Goal: Task Accomplishment & Management: Manage account settings

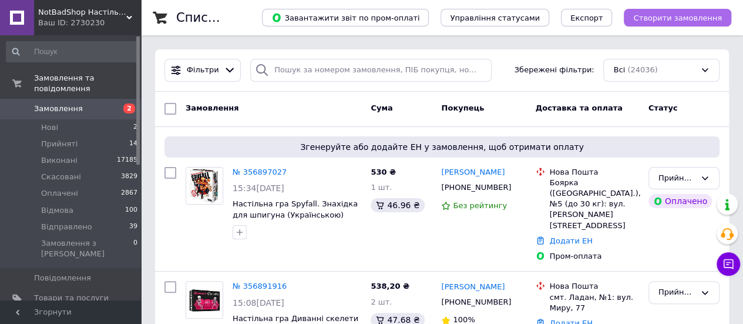
click at [653, 24] on button "Створити замовлення" at bounding box center [677, 18] width 107 height 18
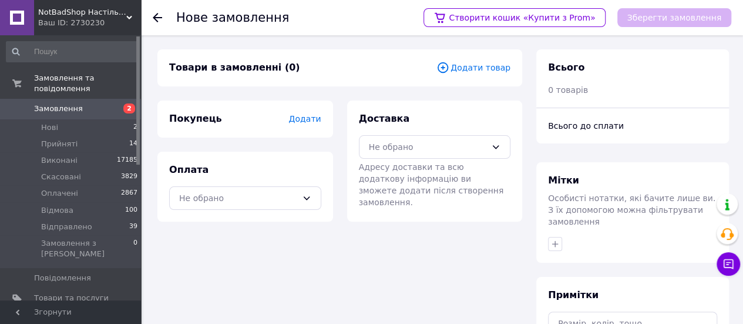
click at [475, 71] on span "Додати товар" at bounding box center [473, 67] width 74 height 13
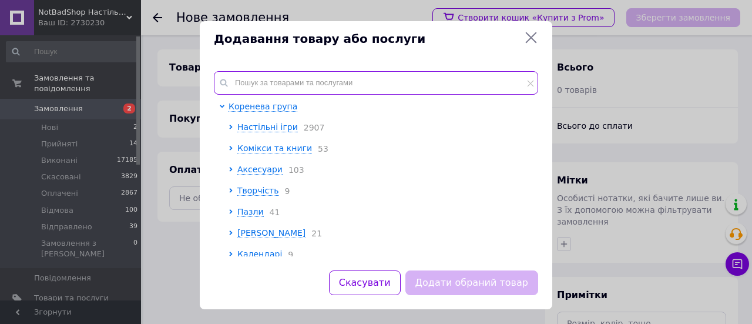
click at [328, 86] on input "text" at bounding box center [376, 82] width 324 height 23
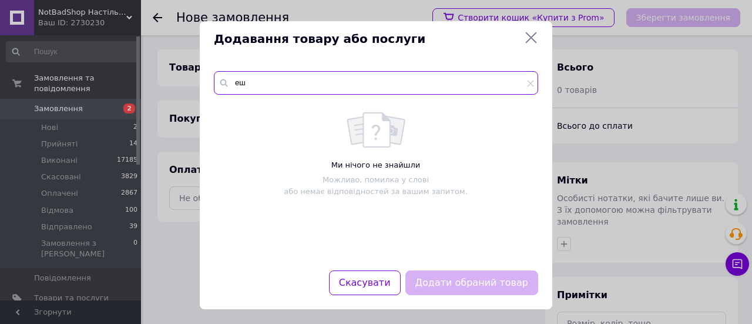
type input "е"
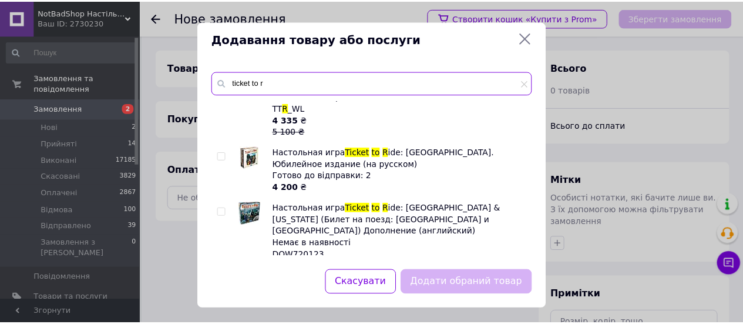
scroll to position [705, 0]
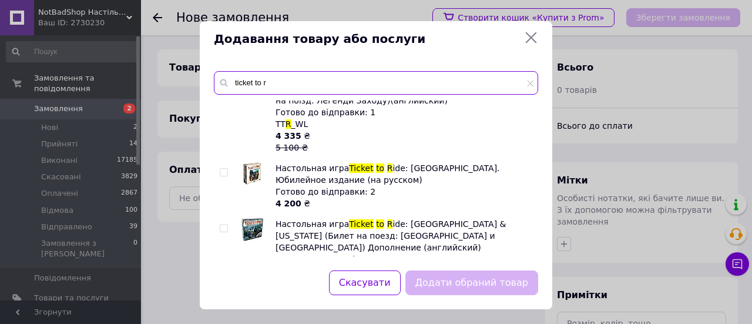
type input "ticket to r"
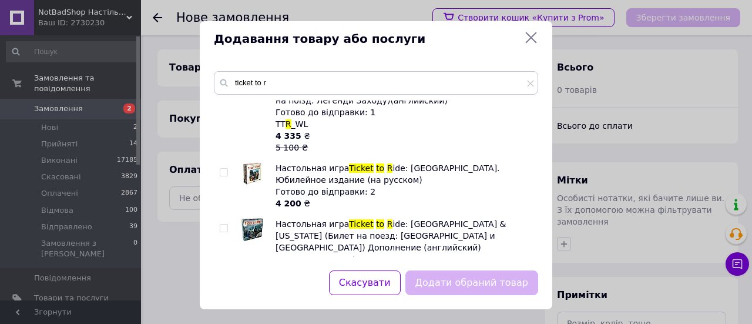
click at [225, 169] on input "checkbox" at bounding box center [224, 173] width 8 height 8
checkbox input "true"
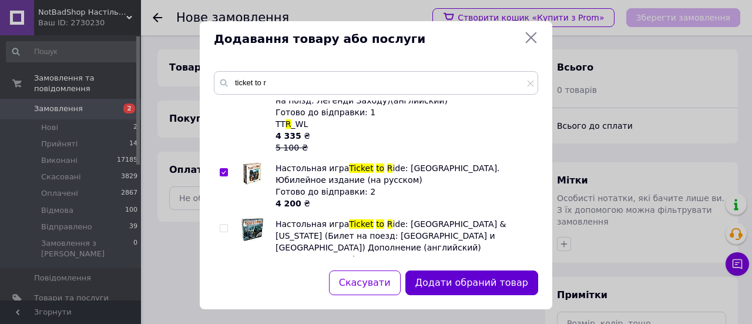
click at [448, 274] on button "Додати обраний товар" at bounding box center [471, 282] width 133 height 25
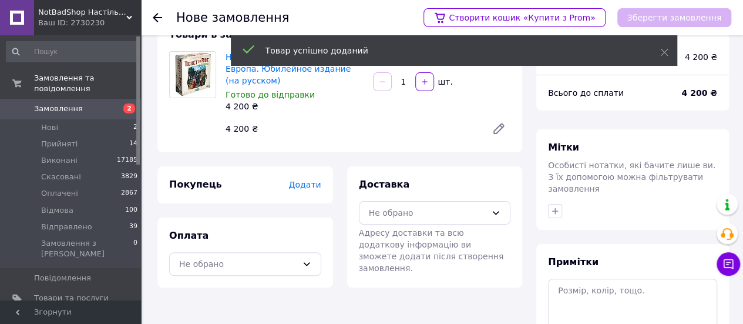
scroll to position [117, 0]
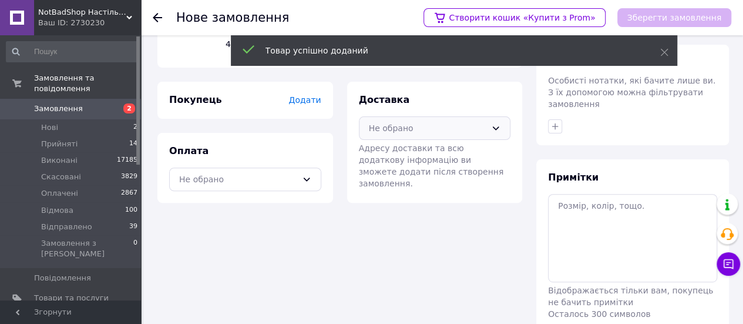
click at [408, 129] on div "Не обрано" at bounding box center [428, 128] width 118 height 13
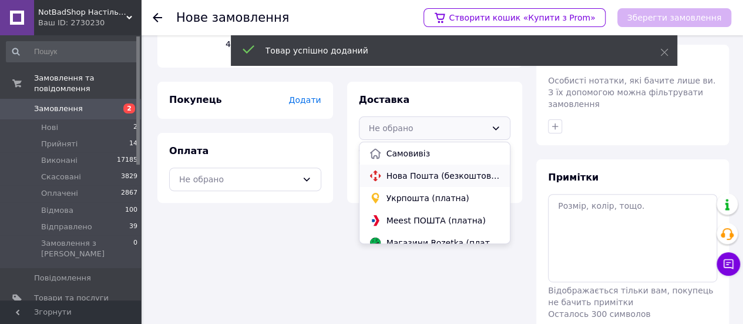
click at [395, 167] on div "Нова Пошта (безкоштовно від 3800 ₴)" at bounding box center [434, 175] width 151 height 22
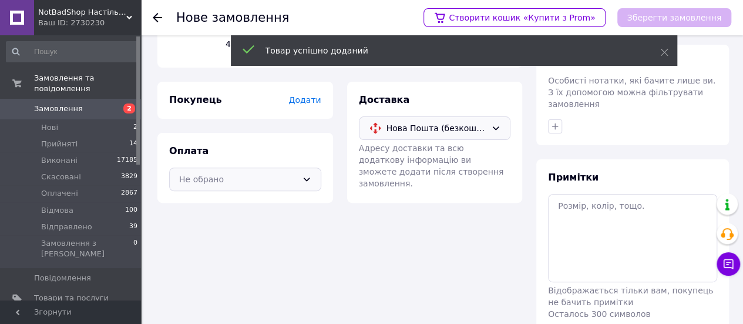
click at [281, 183] on div "Не обрано" at bounding box center [238, 179] width 118 height 13
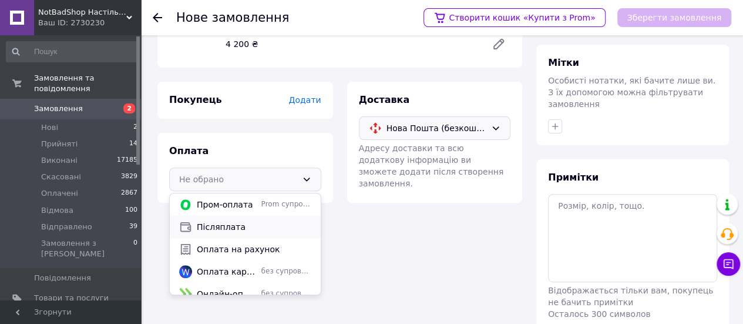
click at [262, 231] on span "Післяплата" at bounding box center [254, 227] width 115 height 12
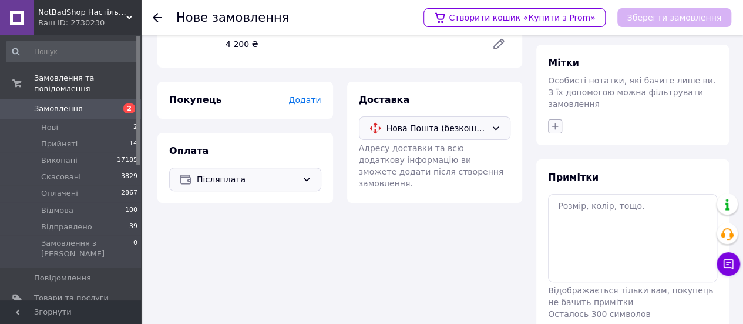
click at [550, 122] on icon "button" at bounding box center [554, 126] width 9 height 9
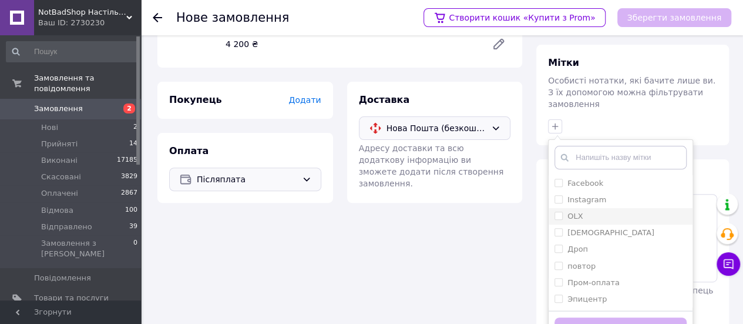
click at [557, 211] on span at bounding box center [559, 215] width 8 height 8
click at [557, 211] on input "OLX" at bounding box center [559, 215] width 8 height 8
click at [560, 211] on input "OLX" at bounding box center [559, 215] width 8 height 8
checkbox input "true"
click at [588, 317] on button "Додати мітку" at bounding box center [621, 328] width 132 height 23
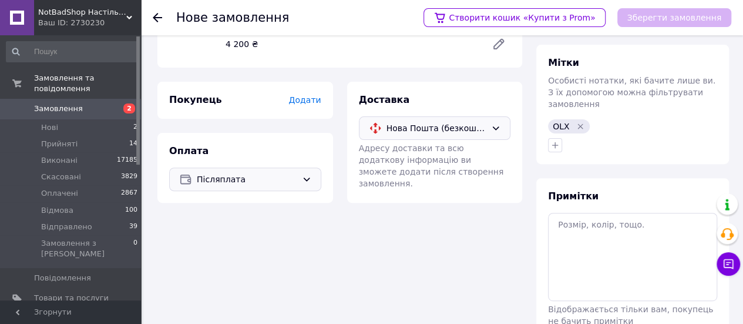
click at [307, 100] on span "Додати" at bounding box center [304, 99] width 32 height 9
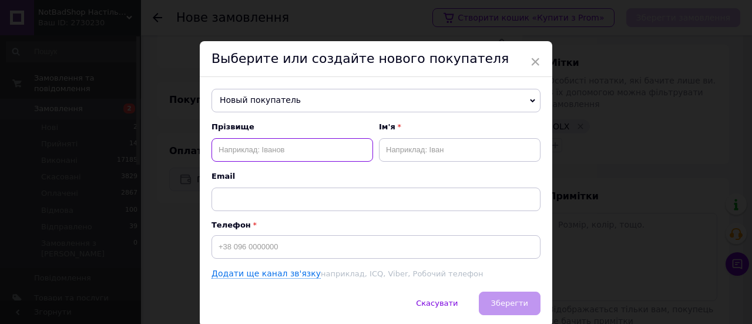
click at [256, 150] on input "text" at bounding box center [292, 149] width 162 height 23
paste input "Поздняков"
type input "Поздняков"
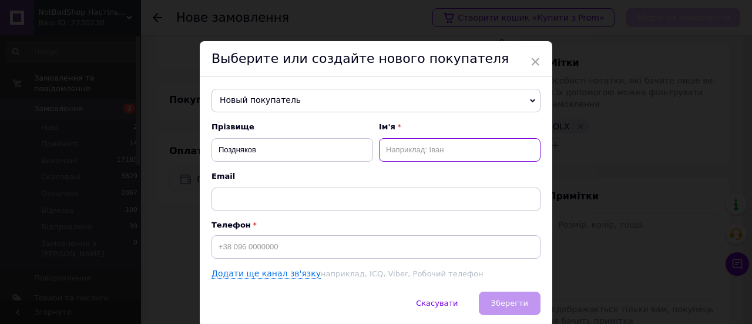
click at [404, 147] on input "text" at bounding box center [460, 149] width 162 height 23
paste input "[PERSON_NAME]"
type input "[PERSON_NAME]"
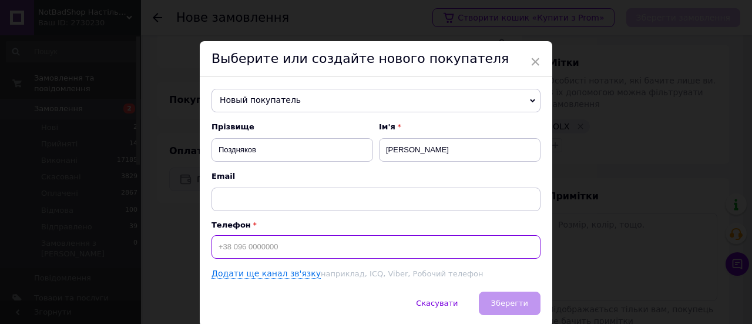
click at [256, 243] on input at bounding box center [375, 246] width 329 height 23
paste input "9731373"
type input "[PHONE_NUMBER]"
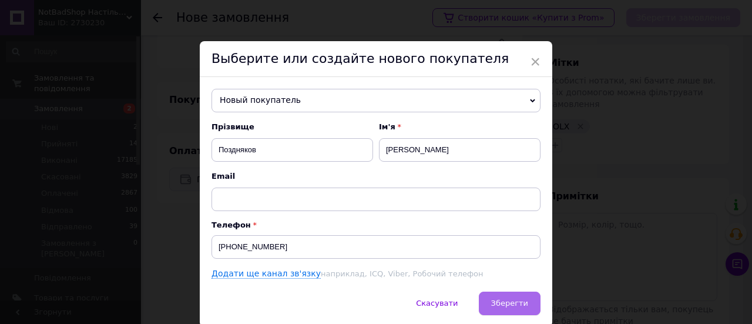
click at [510, 297] on button "Зберегти" at bounding box center [510, 302] width 62 height 23
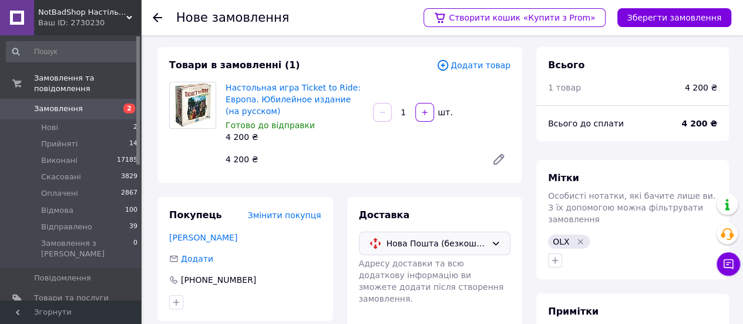
scroll to position [0, 0]
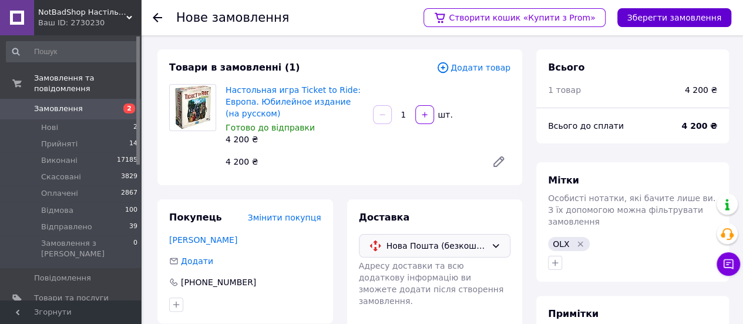
click at [655, 22] on button "Зберегти замовлення" at bounding box center [674, 17] width 114 height 19
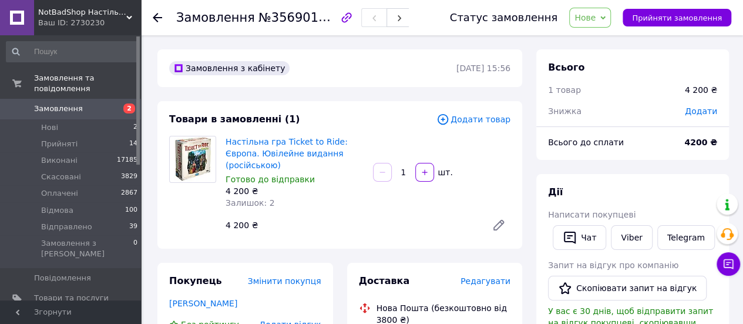
click at [593, 17] on span "Нове" at bounding box center [584, 17] width 21 height 9
click at [587, 39] on li "Прийнято" at bounding box center [601, 41] width 63 height 18
click at [696, 116] on span "Додати" at bounding box center [701, 110] width 32 height 9
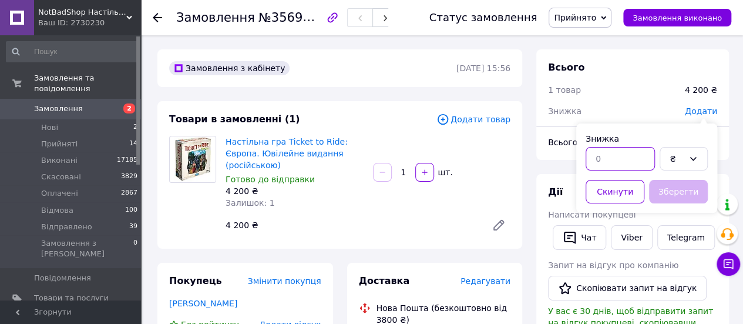
click at [632, 153] on input "text" at bounding box center [620, 158] width 69 height 23
type input "800"
click at [676, 187] on button "Зберегти" at bounding box center [678, 191] width 59 height 23
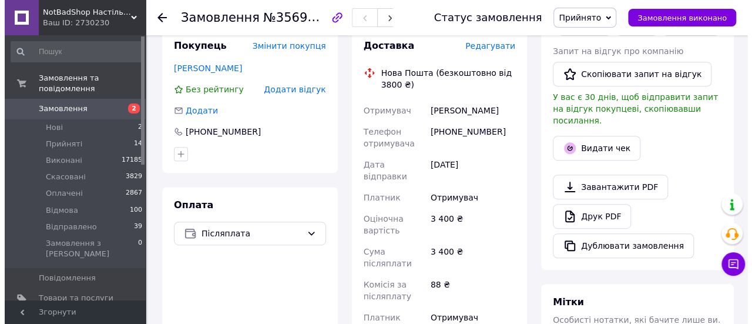
scroll to position [176, 0]
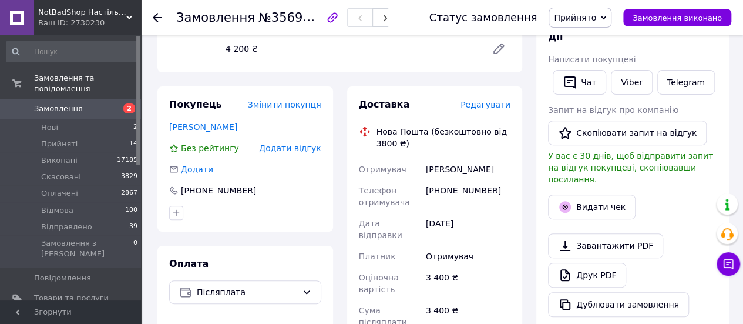
click at [488, 100] on span "Редагувати" at bounding box center [486, 104] width 50 height 9
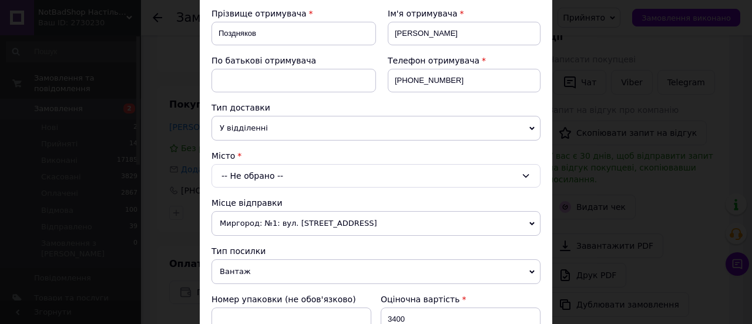
click at [332, 172] on div "-- Не обрано --" at bounding box center [375, 175] width 329 height 23
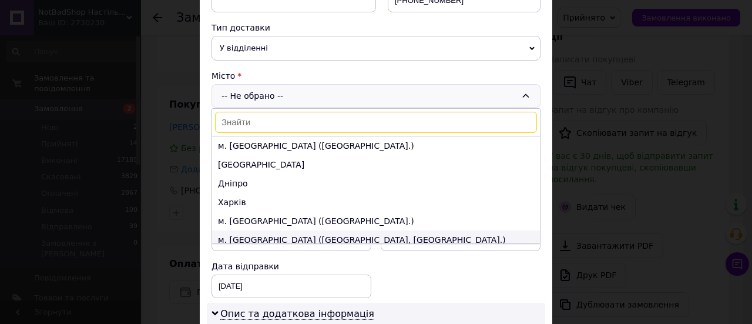
scroll to position [294, 0]
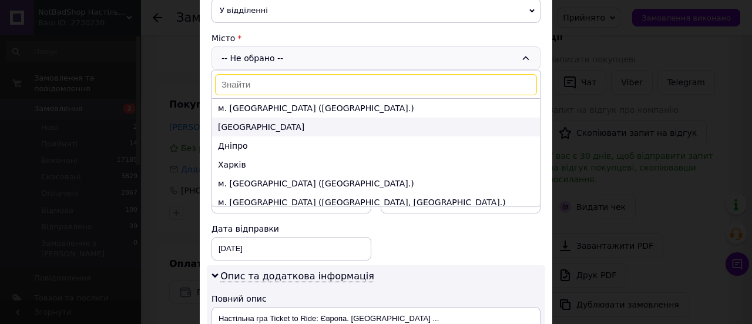
click at [308, 126] on li "[GEOGRAPHIC_DATA]" at bounding box center [376, 126] width 328 height 19
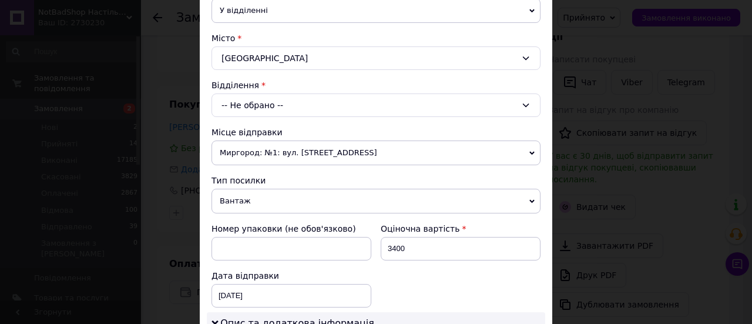
click at [263, 104] on div "-- Не обрано --" at bounding box center [375, 104] width 329 height 23
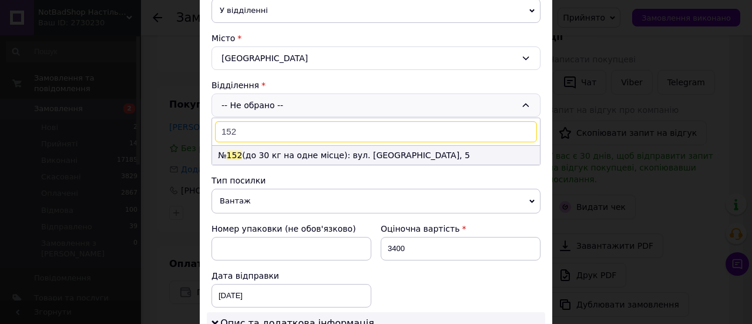
type input "152"
click at [289, 148] on li "№ 152 (до 30 кг на одне місце): вул. [GEOGRAPHIC_DATA], 5" at bounding box center [376, 155] width 328 height 19
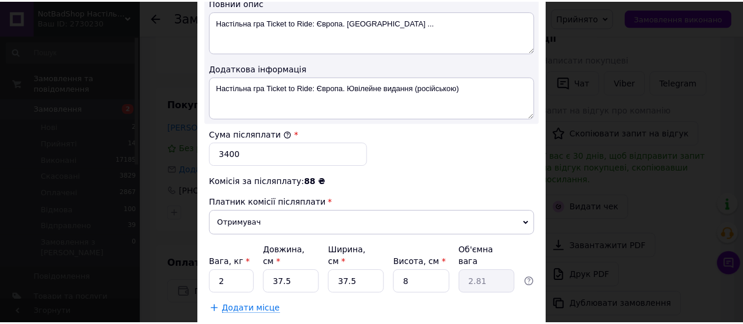
scroll to position [697, 0]
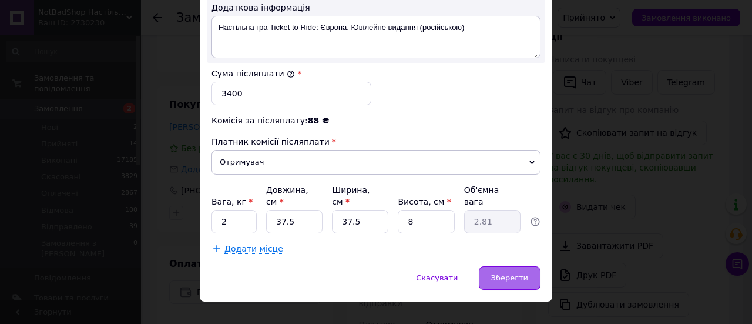
click at [502, 266] on div "Зберегти" at bounding box center [510, 277] width 62 height 23
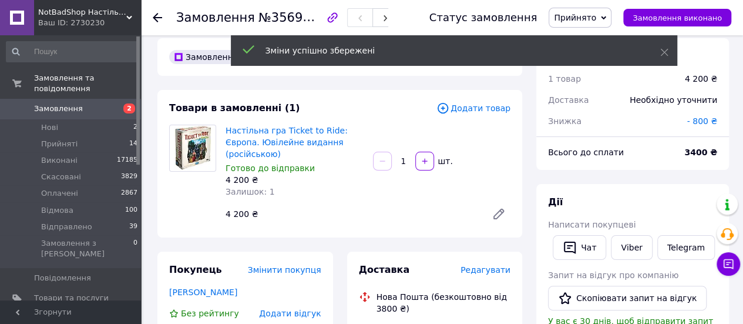
scroll to position [0, 0]
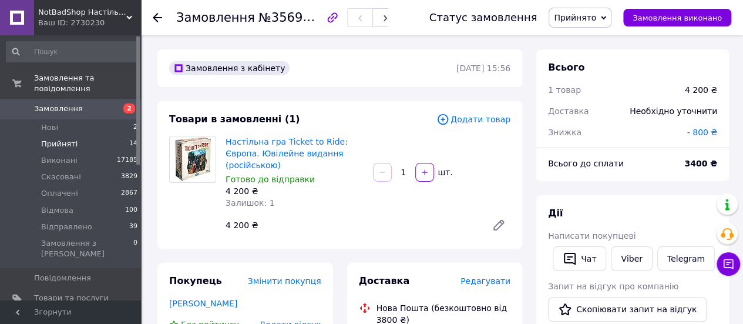
click at [70, 139] on span "Прийняті" at bounding box center [59, 144] width 36 height 11
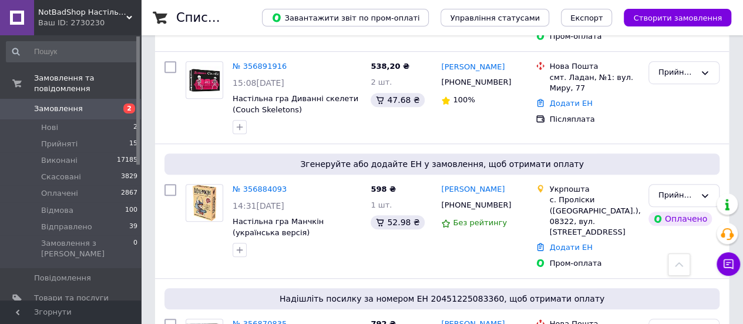
scroll to position [352, 0]
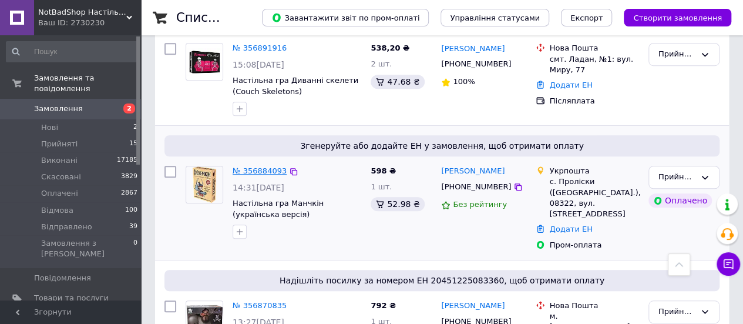
click at [261, 166] on link "№ 356884093" at bounding box center [260, 170] width 54 height 9
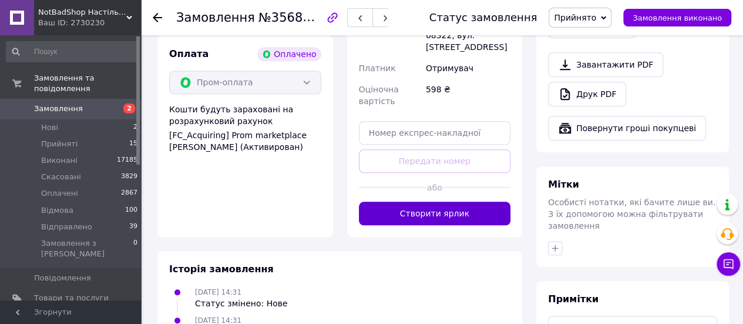
click at [454, 201] on button "Створити ярлик" at bounding box center [435, 212] width 152 height 23
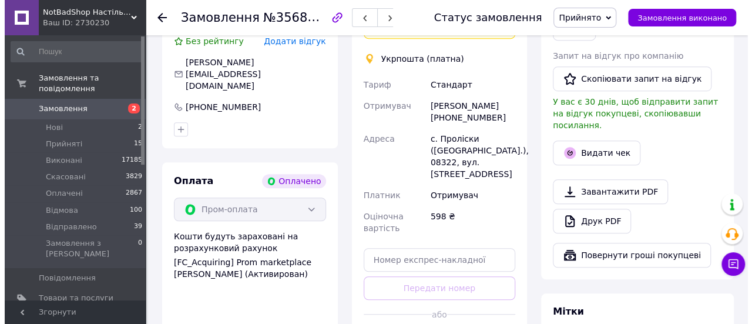
scroll to position [235, 0]
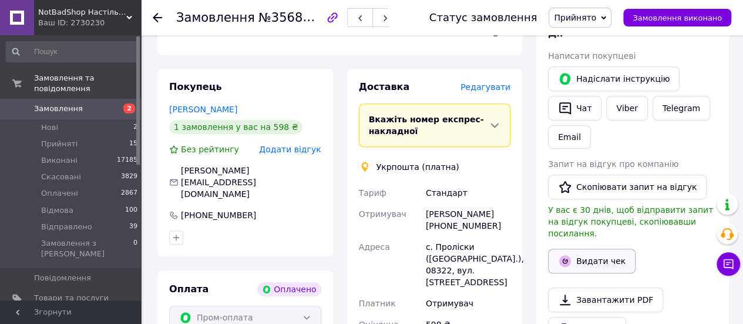
click at [579, 248] on button "Видати чек" at bounding box center [592, 260] width 88 height 25
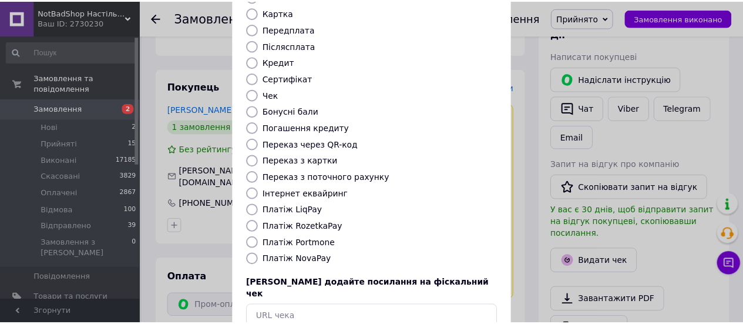
scroll to position [176, 0]
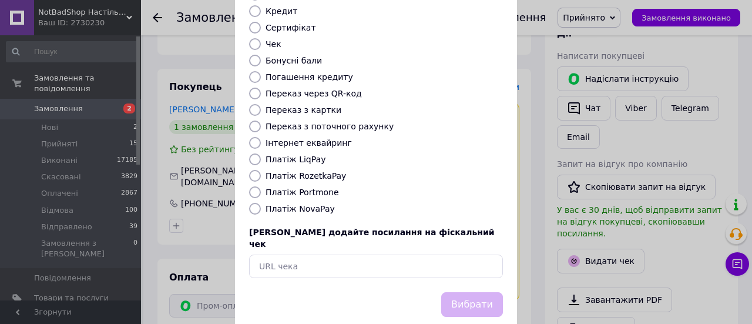
click at [314, 171] on label "Платіж RozetkaPay" at bounding box center [306, 175] width 80 height 9
click at [261, 170] on input "Платіж RozetkaPay" at bounding box center [255, 176] width 12 height 12
radio input "true"
click at [492, 292] on button "Вибрати" at bounding box center [472, 304] width 62 height 25
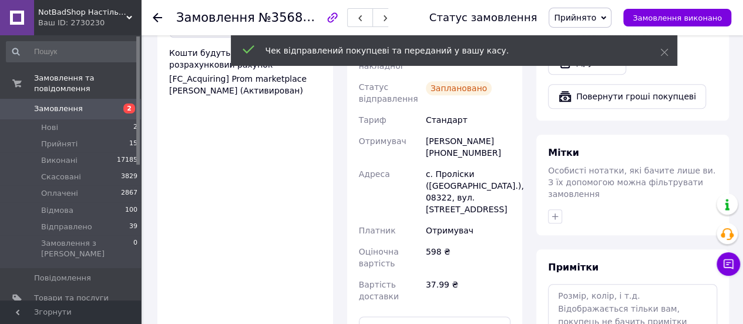
scroll to position [529, 0]
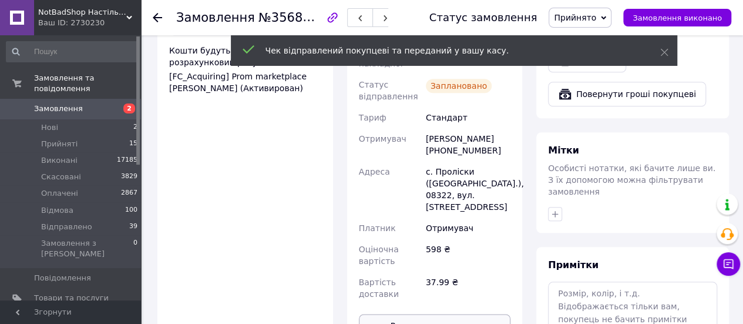
click at [441, 314] on button "Роздрукувати ярлик" at bounding box center [435, 325] width 152 height 23
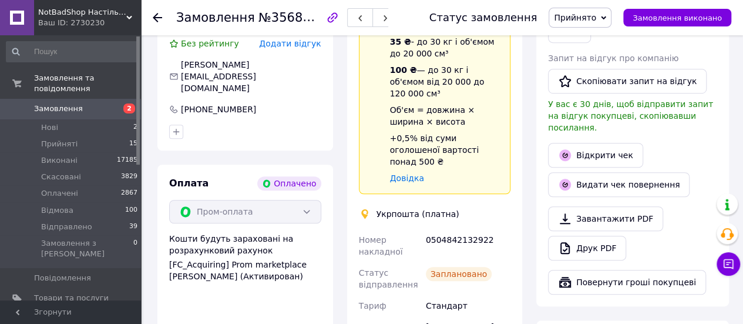
scroll to position [235, 0]
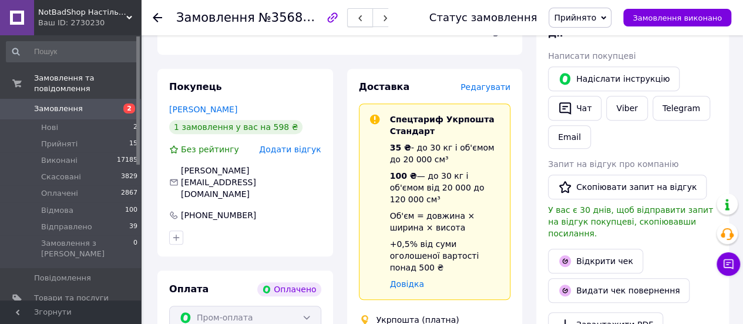
click at [352, 17] on button "button" at bounding box center [360, 17] width 26 height 19
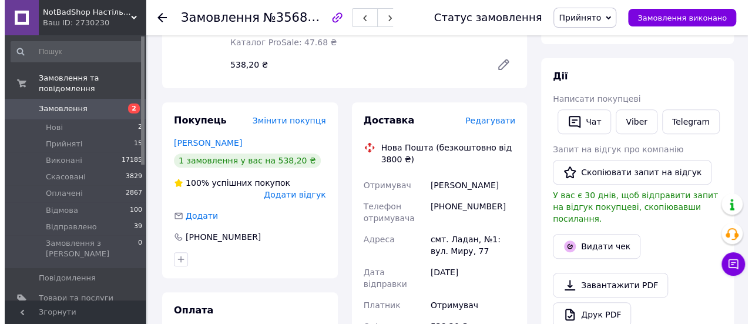
scroll to position [154, 0]
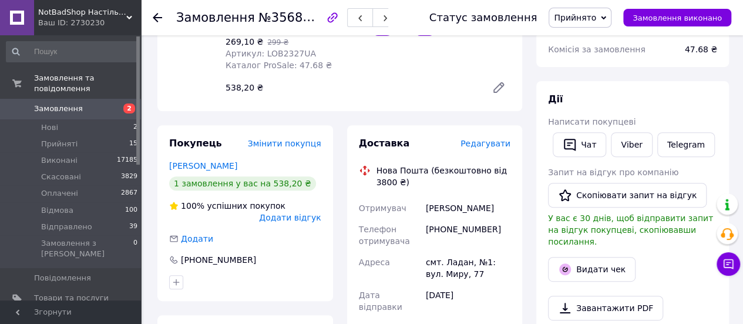
click at [487, 142] on span "Редагувати" at bounding box center [486, 143] width 50 height 9
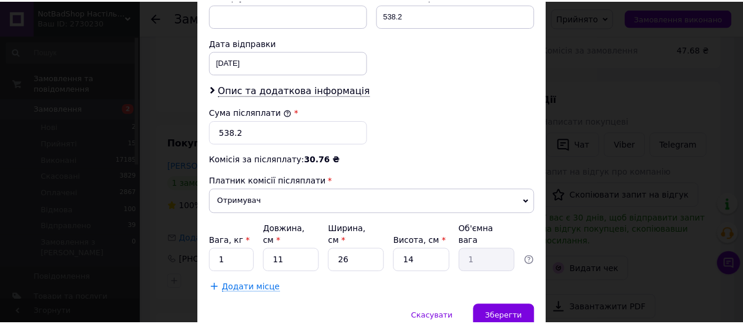
scroll to position [566, 0]
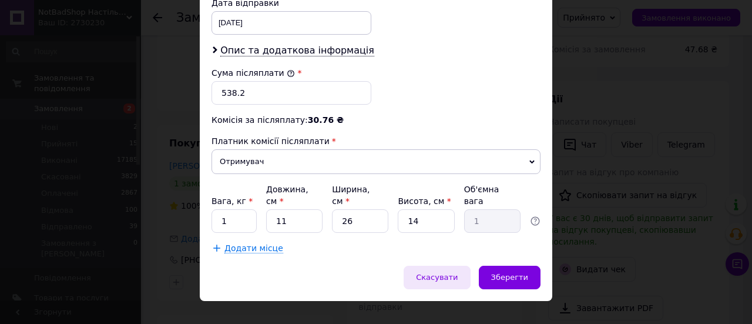
click at [431, 266] on div "Скасувати" at bounding box center [437, 277] width 66 height 23
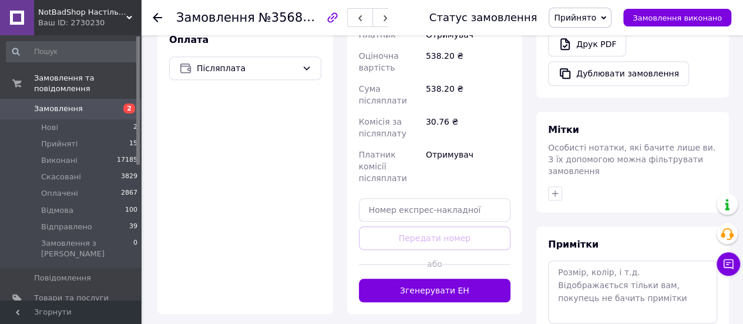
scroll to position [448, 0]
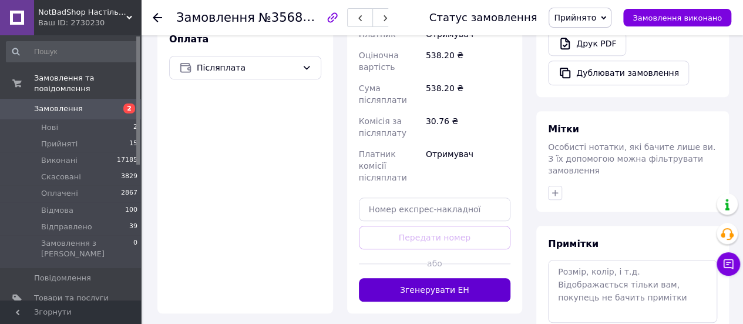
click at [444, 278] on button "Згенерувати ЕН" at bounding box center [435, 289] width 152 height 23
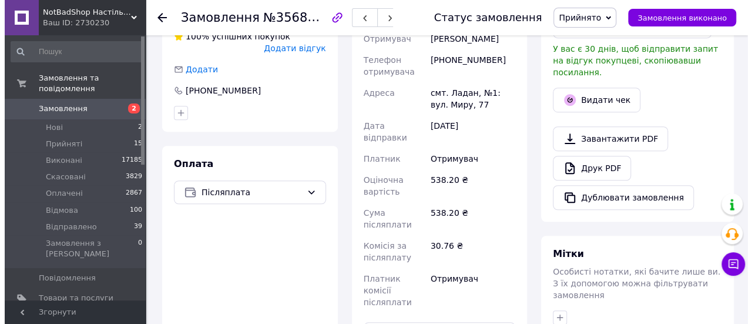
scroll to position [213, 0]
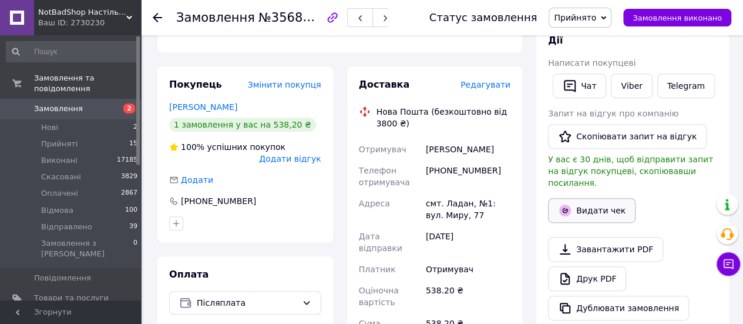
click at [585, 198] on button "Видати чек" at bounding box center [592, 210] width 88 height 25
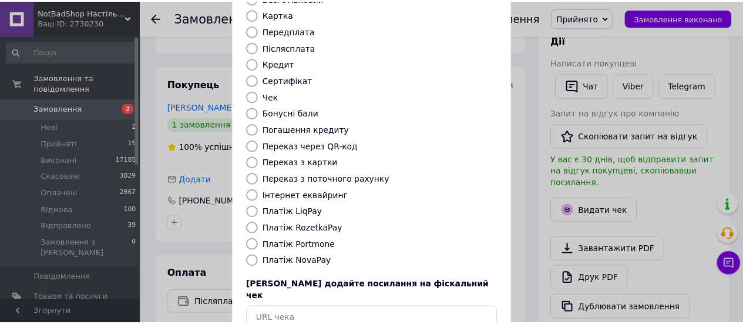
scroll to position [180, 0]
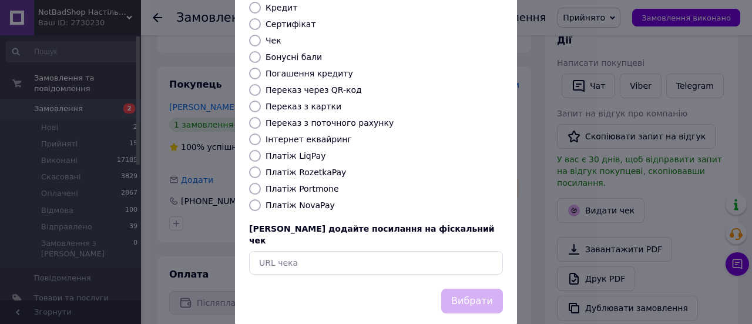
click at [288, 199] on div "Виберіть тип форми оплати, який буде вказаний у чеку Готівка Безготівковий Карт…" at bounding box center [376, 82] width 282 height 411
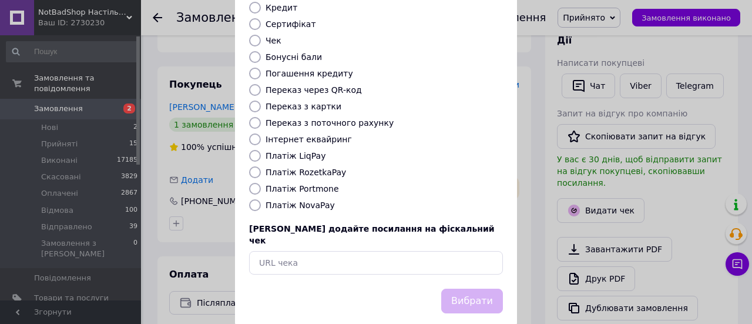
click at [294, 200] on label "Платіж NovaPay" at bounding box center [300, 204] width 69 height 9
click at [261, 199] on input "Платіж NovaPay" at bounding box center [255, 205] width 12 height 12
radio input "true"
click at [460, 288] on button "Вибрати" at bounding box center [472, 300] width 62 height 25
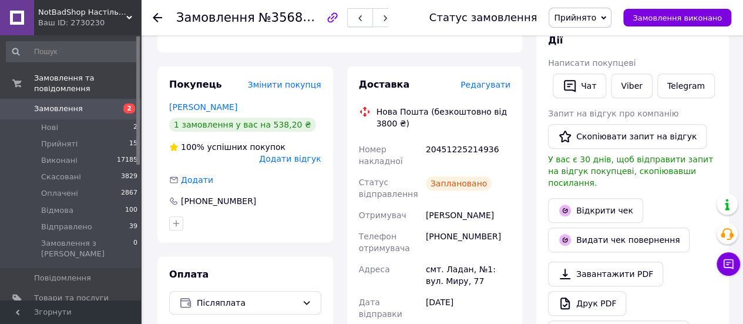
click at [367, 12] on button "button" at bounding box center [360, 17] width 26 height 19
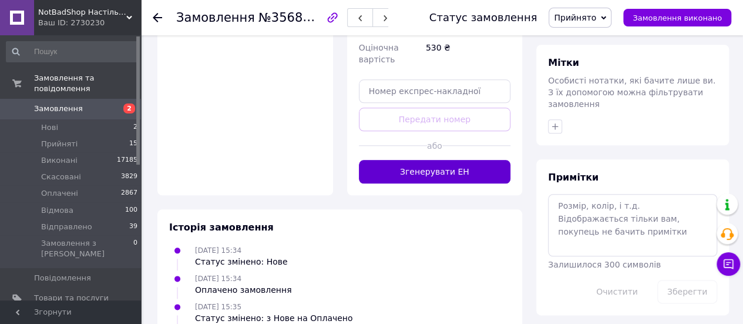
click at [456, 209] on div "Історія замовлення [DATE] 15:34 Статус змінено: Нове [DATE] 15:34 Оплачено замо…" at bounding box center [339, 286] width 365 height 154
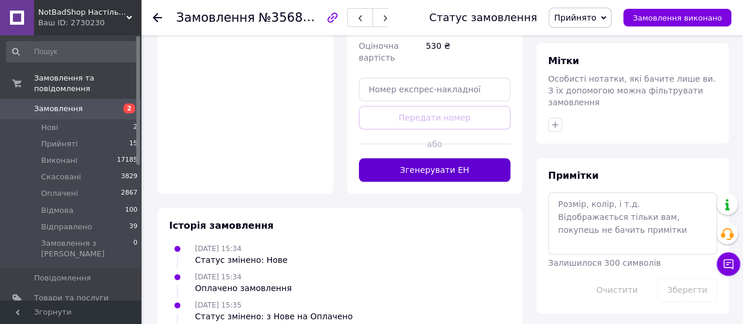
click at [475, 158] on button "Згенерувати ЕН" at bounding box center [435, 169] width 152 height 23
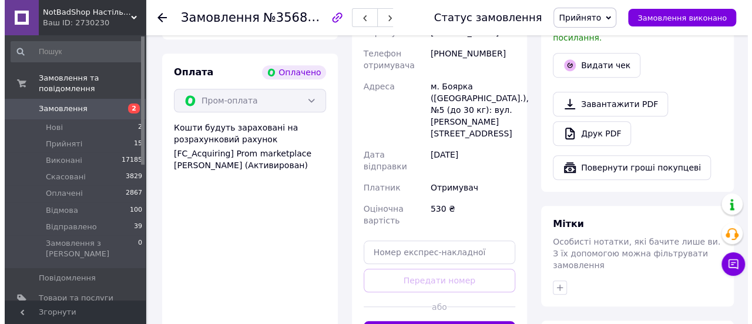
scroll to position [271, 0]
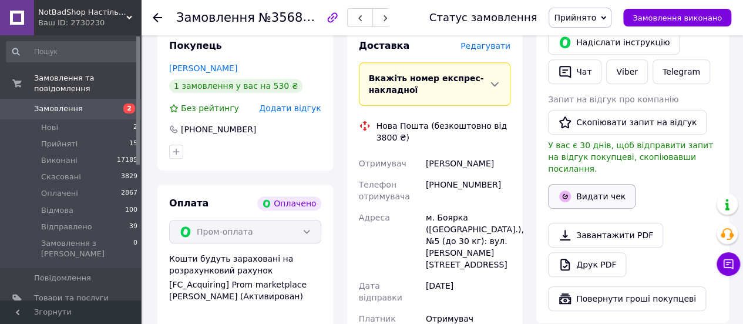
click at [572, 184] on button "Видати чек" at bounding box center [592, 196] width 88 height 25
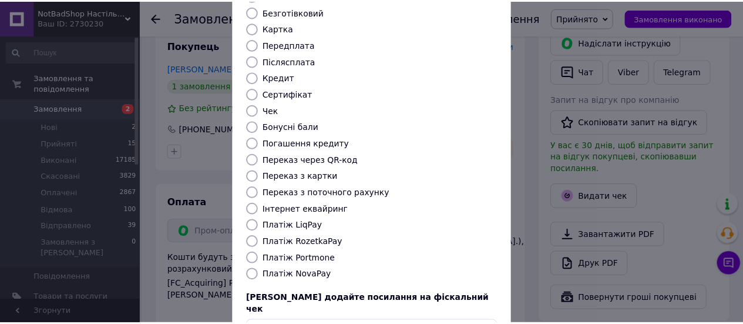
scroll to position [180, 0]
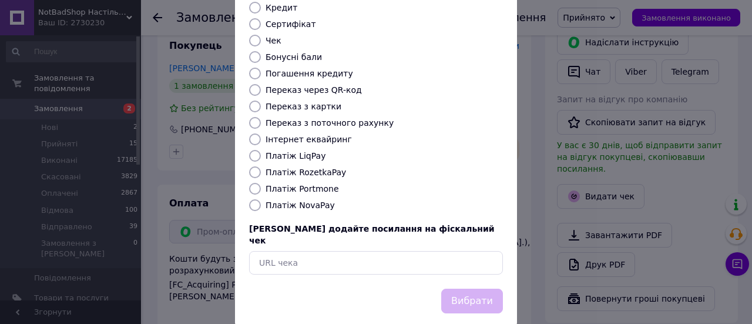
click at [294, 167] on label "Платіж RozetkaPay" at bounding box center [306, 171] width 80 height 9
click at [261, 166] on input "Платіж RozetkaPay" at bounding box center [255, 172] width 12 height 12
radio input "true"
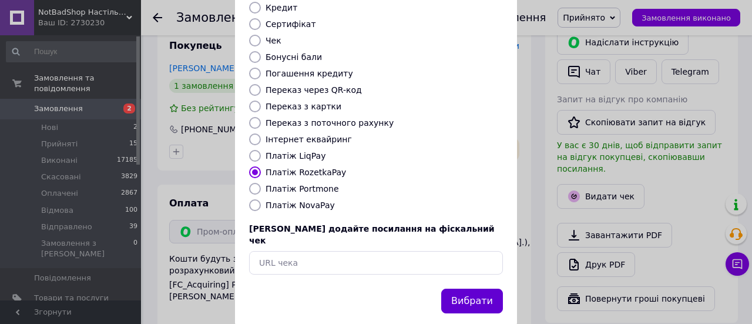
click at [476, 288] on button "Вибрати" at bounding box center [472, 300] width 62 height 25
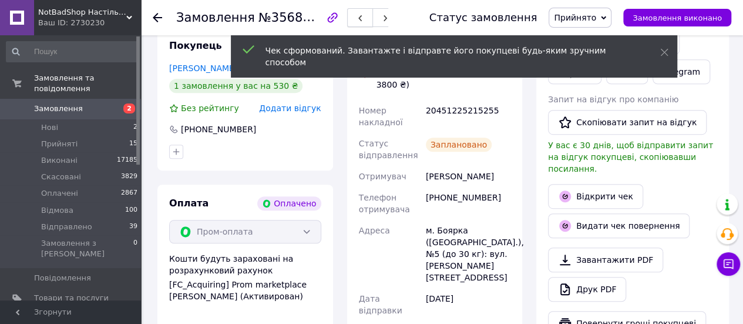
click at [359, 18] on icon "button" at bounding box center [360, 18] width 7 height 7
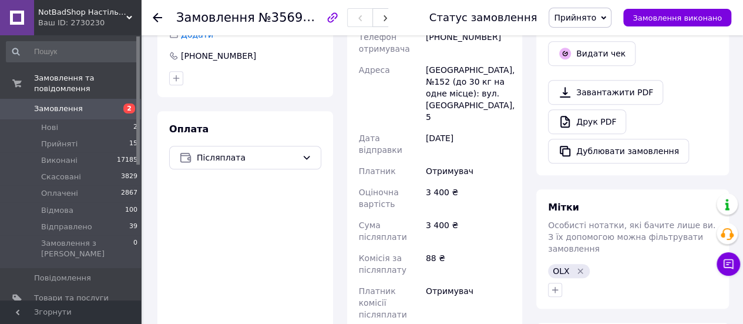
scroll to position [411, 0]
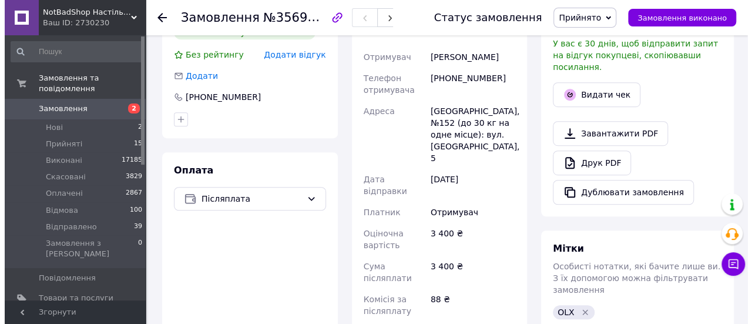
scroll to position [235, 0]
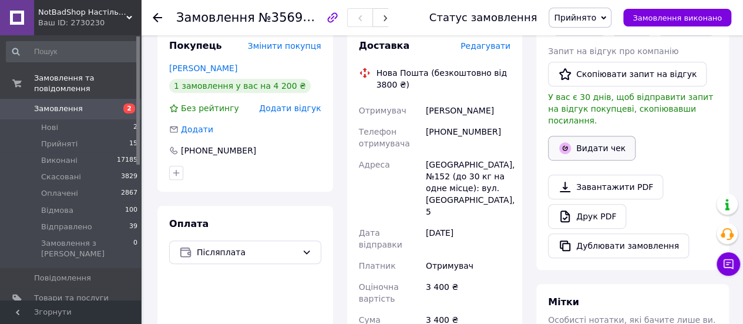
click at [573, 136] on button "Видати чек" at bounding box center [592, 148] width 88 height 25
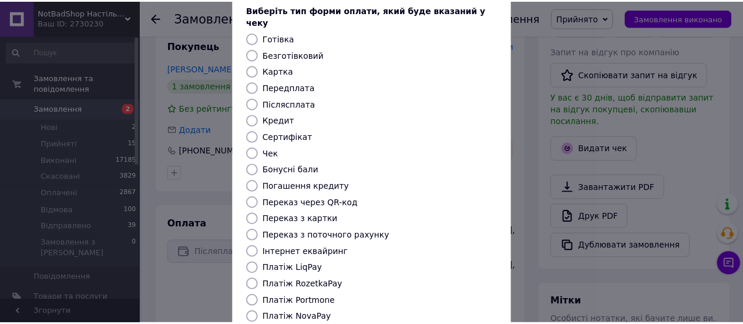
scroll to position [176, 0]
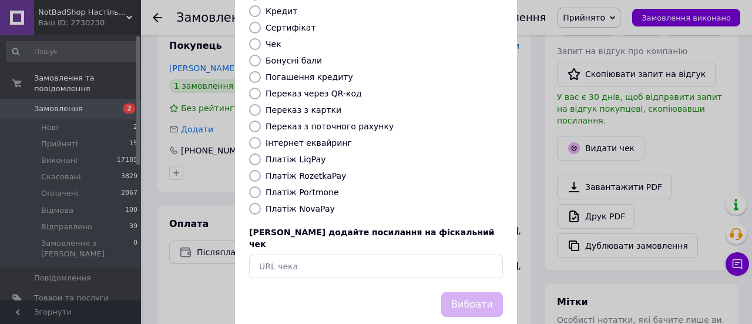
click at [307, 204] on label "Платіж NovaPay" at bounding box center [300, 208] width 69 height 9
click at [261, 203] on input "Платіж NovaPay" at bounding box center [255, 209] width 12 height 12
radio input "true"
click at [455, 292] on button "Вибрати" at bounding box center [472, 304] width 62 height 25
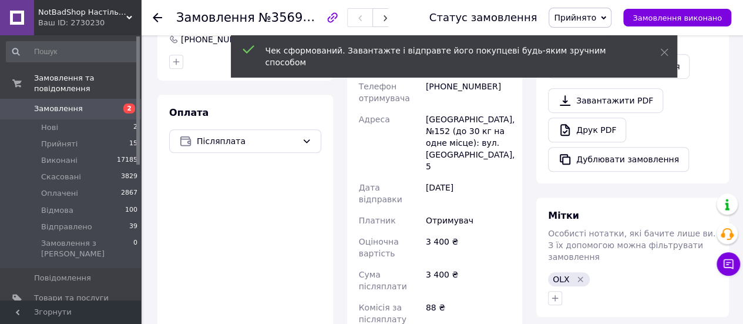
scroll to position [294, 0]
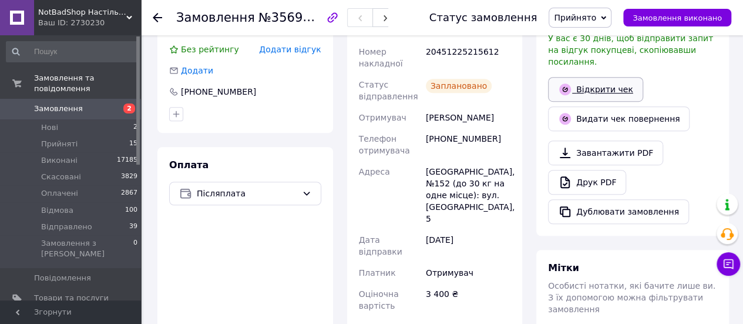
click at [591, 78] on link "Відкрити чек" at bounding box center [595, 89] width 95 height 25
click at [456, 42] on div "20451225215612" at bounding box center [468, 57] width 89 height 33
copy div "20451225215612"
